Goal: Task Accomplishment & Management: Use online tool/utility

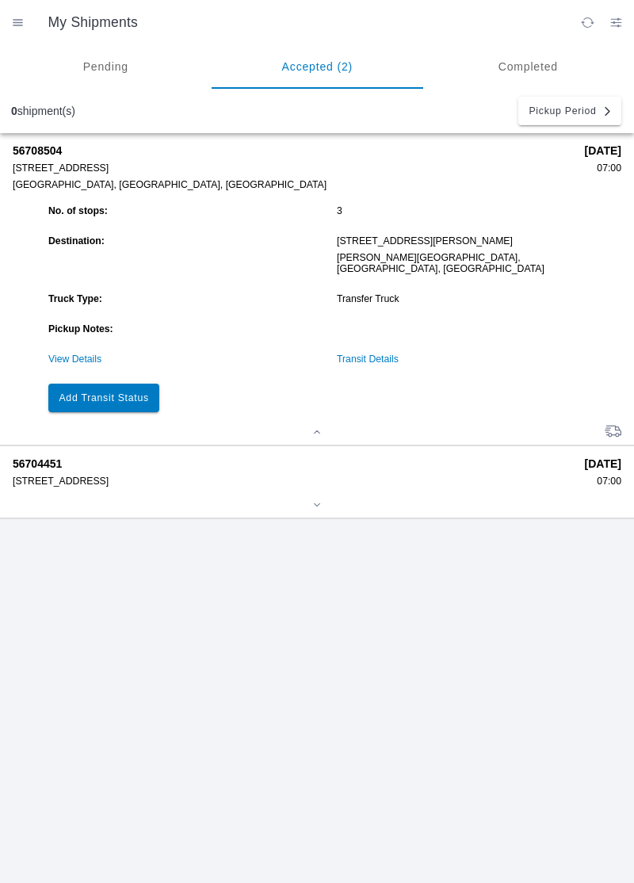
click at [101, 392] on button "Add Transit Status" at bounding box center [103, 398] width 111 height 29
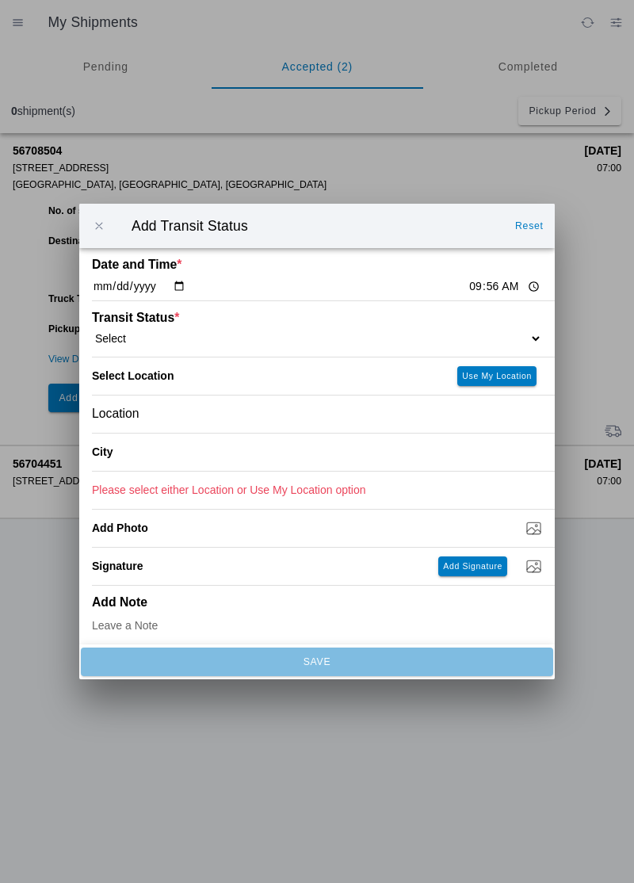
click at [468, 292] on input "09:56" at bounding box center [505, 286] width 74 height 17
type input "09:45"
click at [0, 0] on slot "Use My Location" at bounding box center [0, 0] width 0 height 0
type input "[GEOGRAPHIC_DATA]"
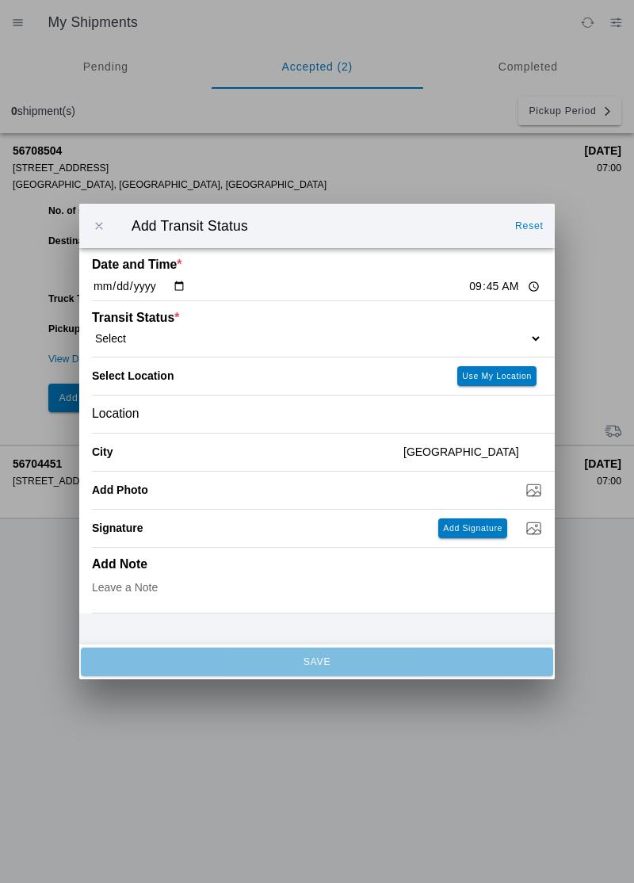
click at [516, 333] on select "Select Arrive at Drop Off Arrive at Pickup Break Start Break Stop Depart Drop O…" at bounding box center [317, 338] width 450 height 14
select select "ARVPULOC"
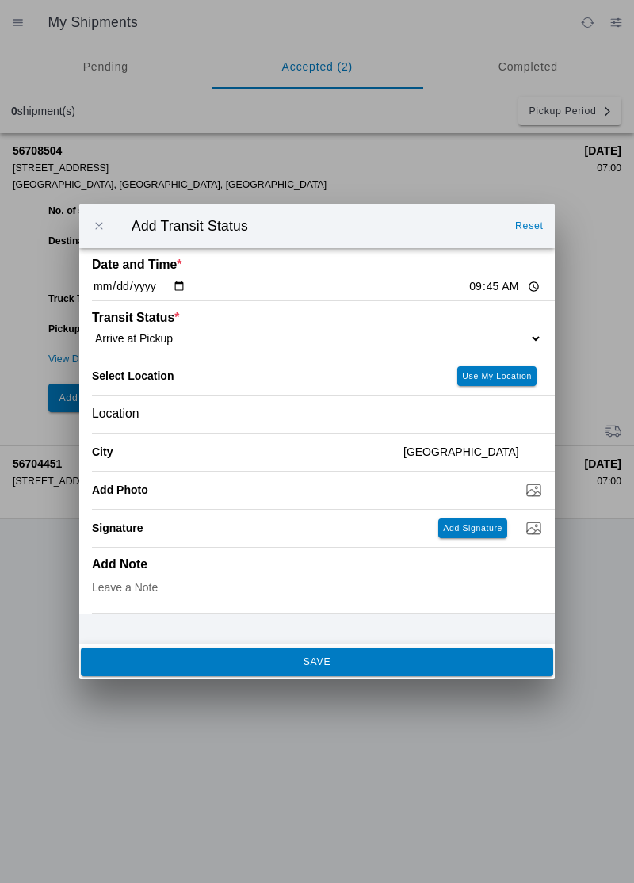
click at [162, 651] on button "SAVE" at bounding box center [317, 661] width 472 height 29
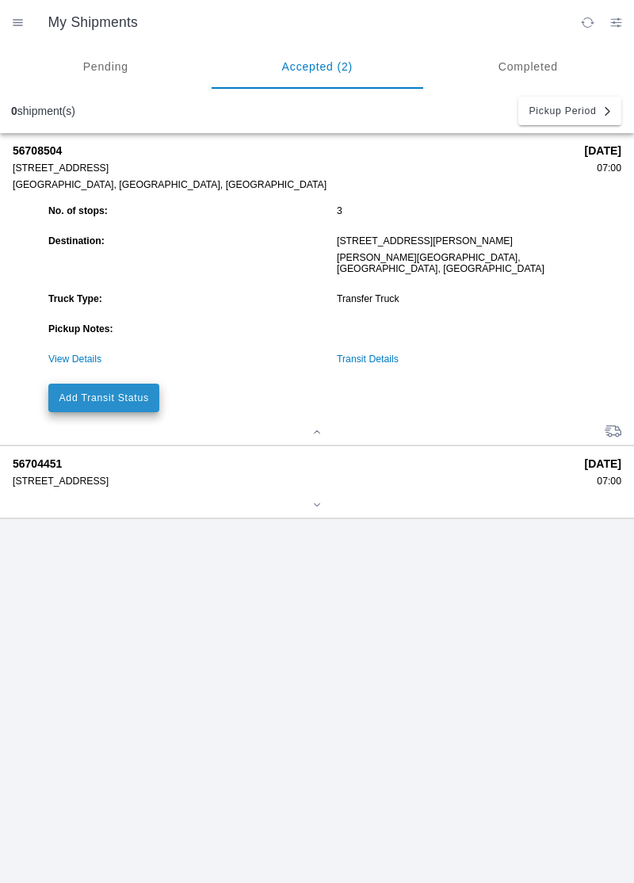
click at [90, 398] on button "Add Transit Status" at bounding box center [103, 398] width 111 height 29
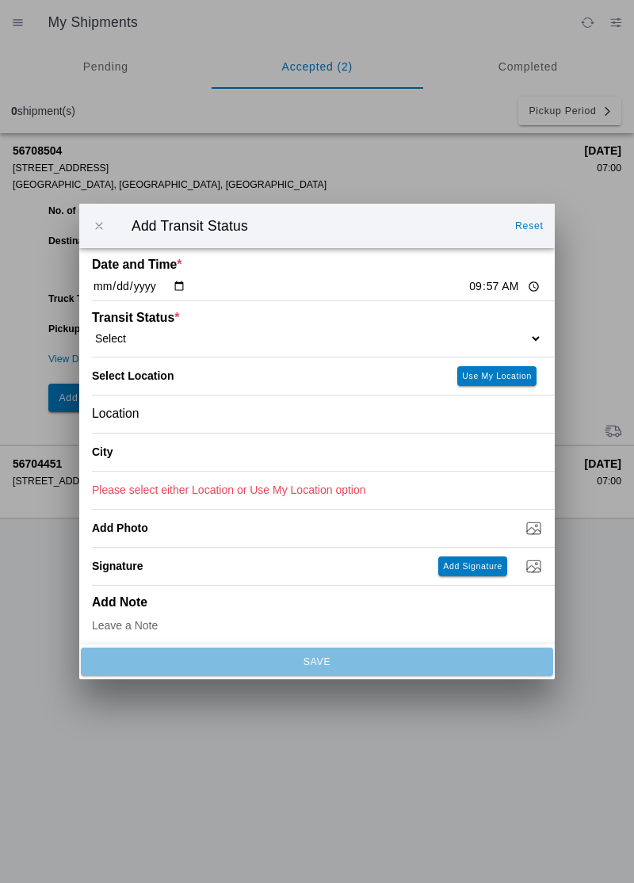
click at [507, 339] on select "Select Arrive at Drop Off Arrive at Pickup Break Start Break Stop Depart Drop O…" at bounding box center [317, 338] width 450 height 14
select select "DPTPULOC"
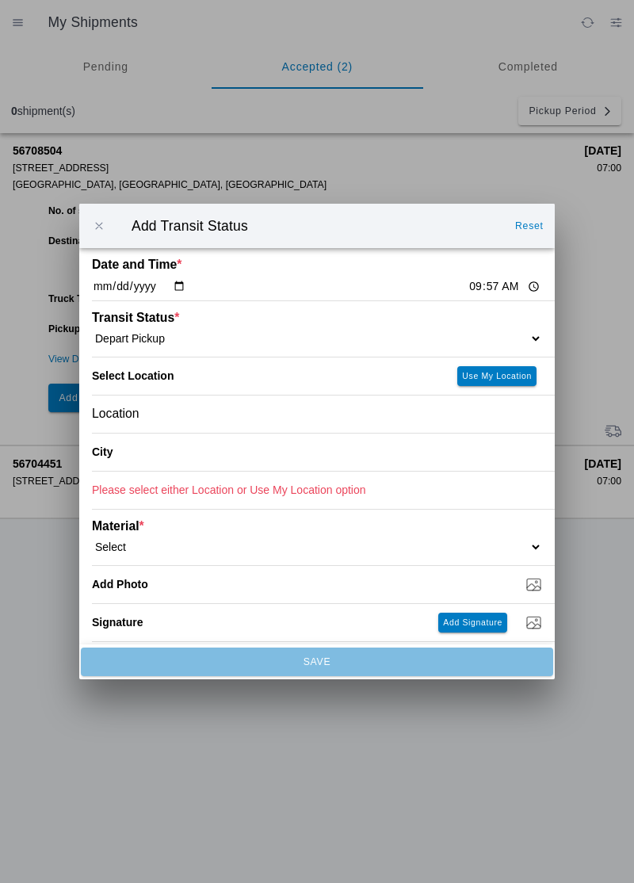
click at [0, 0] on slot "Use My Location" at bounding box center [0, 0] width 0 height 0
type input "[GEOGRAPHIC_DATA]"
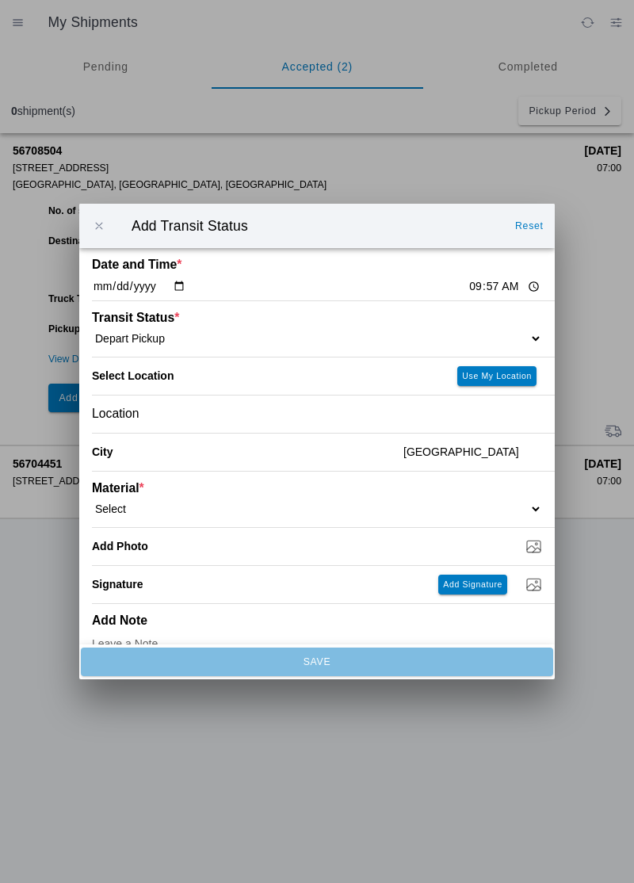
click at [175, 512] on select "Select 1" x 3" Rock 1" x 4" Rock 2" x 4" Rock Asphalt Cold Patch Backfill Spec …" at bounding box center [317, 509] width 450 height 14
select select "708651"
click at [534, 553] on input "Dump / Quarry Tag *" at bounding box center [323, 545] width 463 height 17
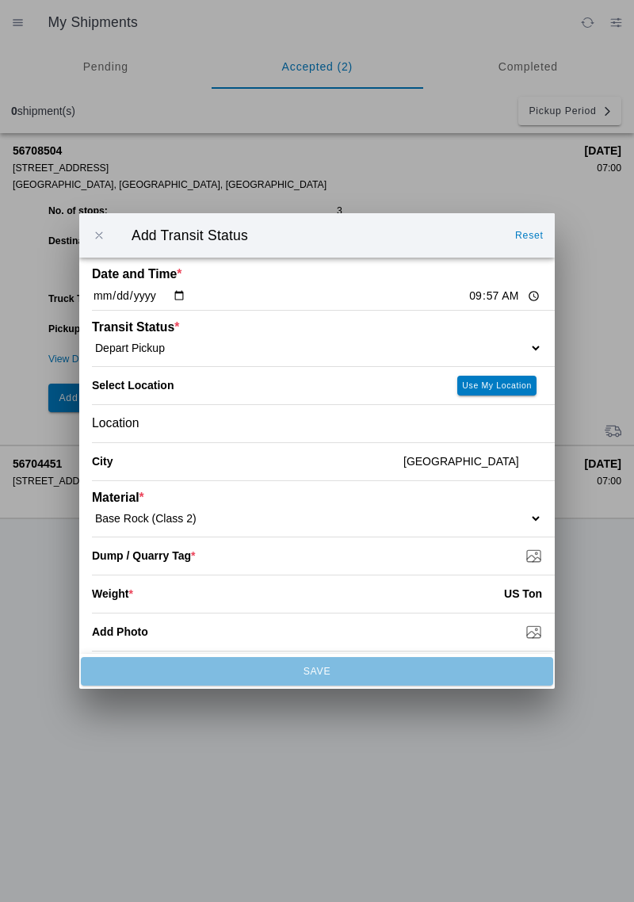
type input "C:\fakepath\17575234397181081068166016156695.jpg"
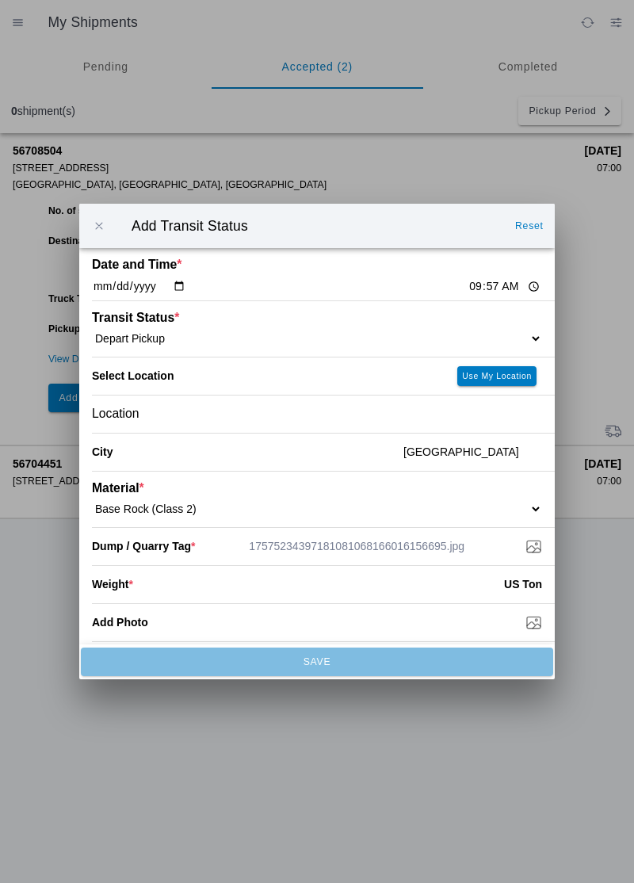
click at [371, 579] on input "number" at bounding box center [318, 584] width 371 height 35
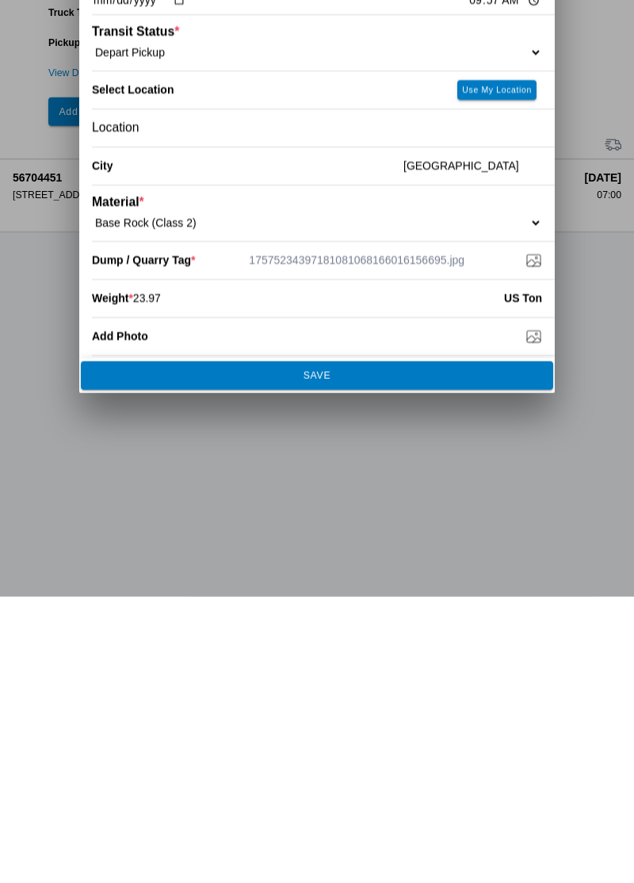
type input "23.97"
click at [349, 672] on button "SAVE" at bounding box center [317, 661] width 472 height 29
